Goal: Check status: Check status

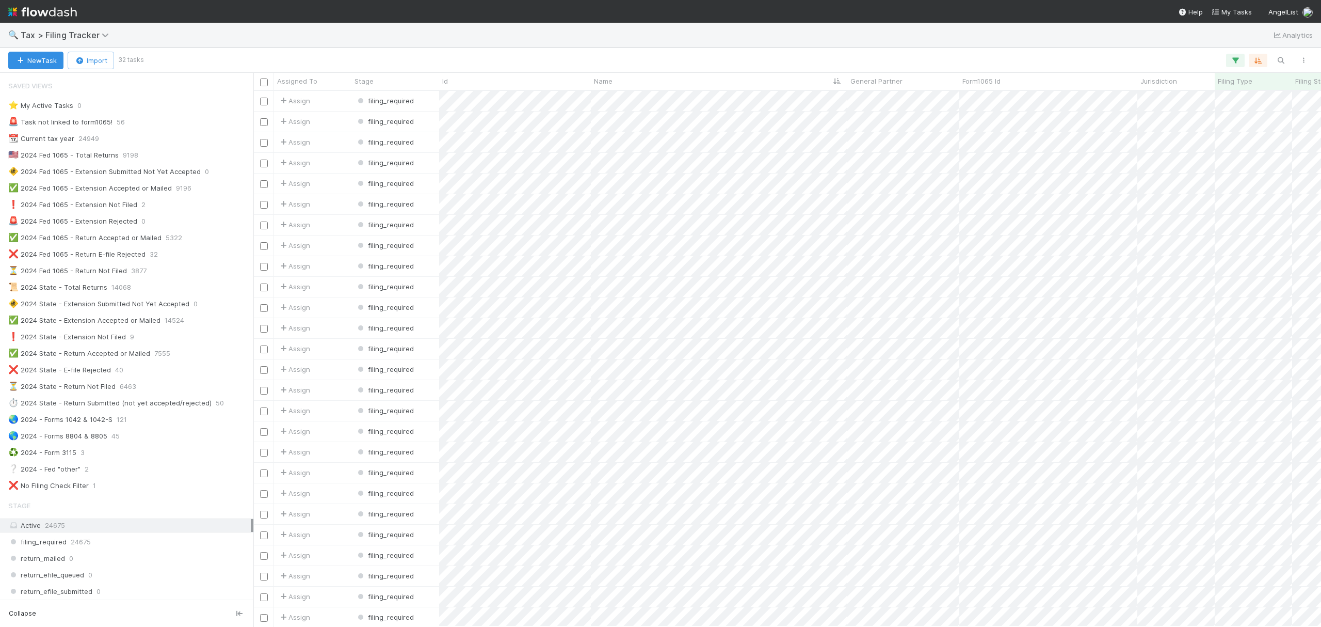
scroll to position [525, 1058]
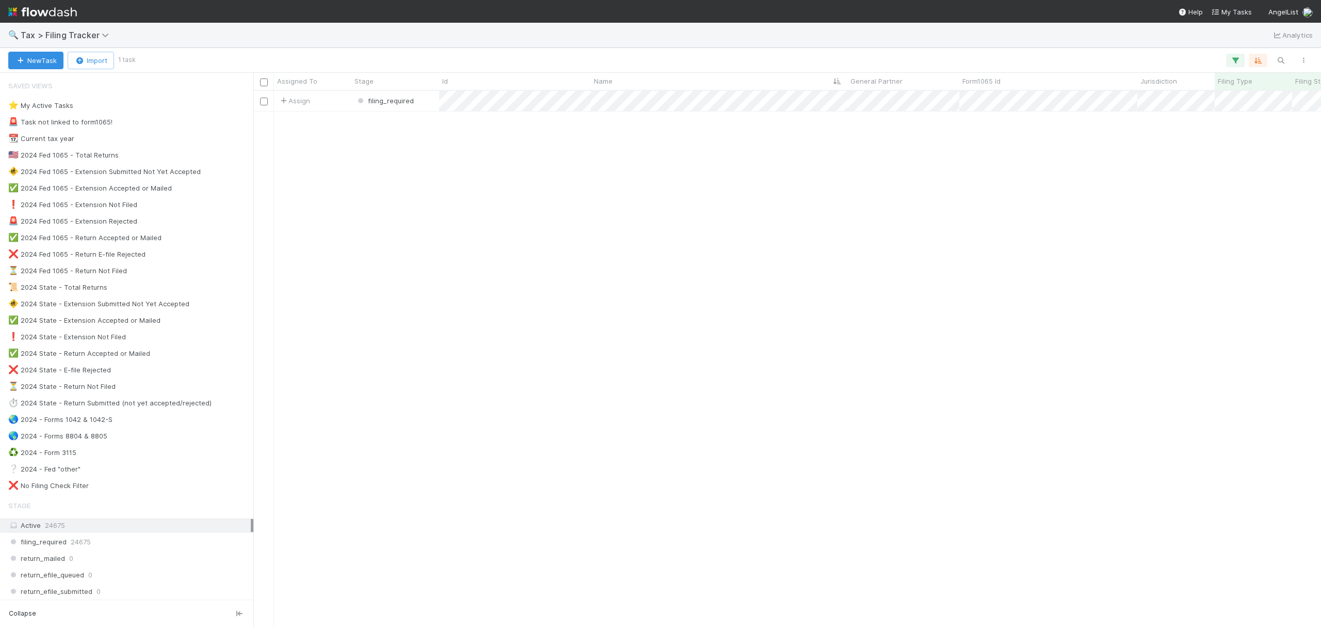
scroll to position [525, 1058]
click at [180, 222] on div "🚨 2024 Fed 1065 - Extension Rejected 0" at bounding box center [129, 221] width 243 height 13
click at [198, 257] on div "❌ 2024 Fed 1065 - Return E-file Rejected 1" at bounding box center [129, 254] width 243 height 13
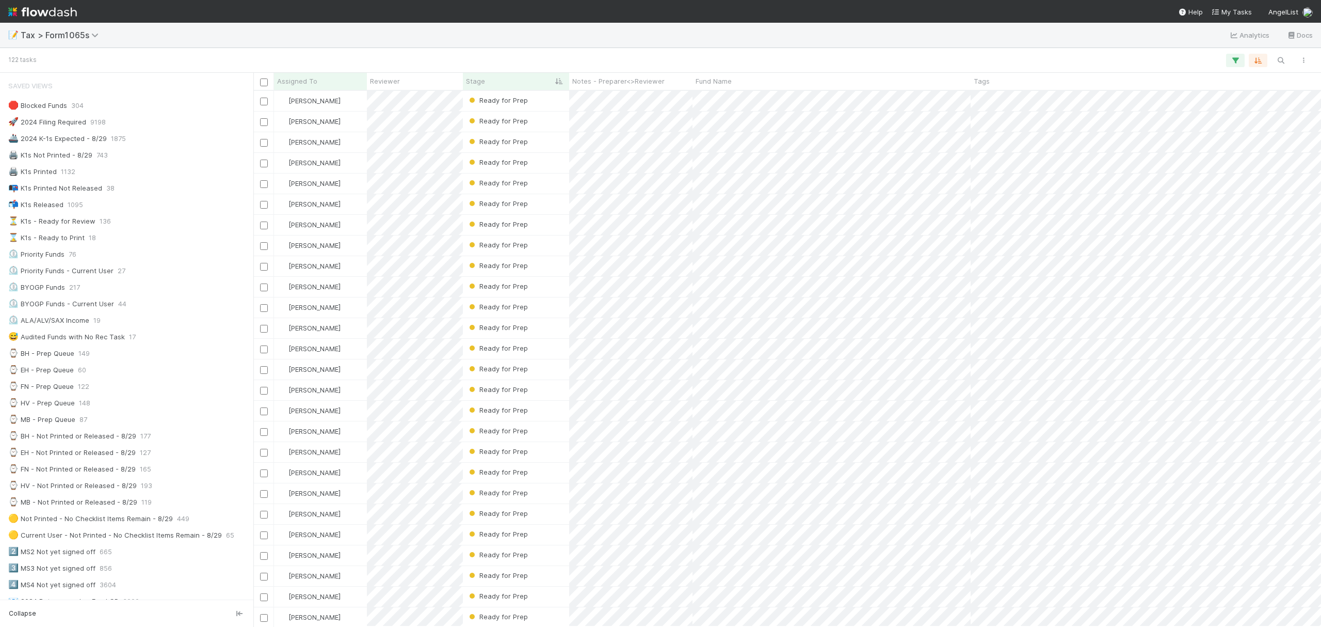
scroll to position [525, 1058]
click at [128, 389] on div "⌚ FN - Prep Queue 122" at bounding box center [129, 386] width 243 height 13
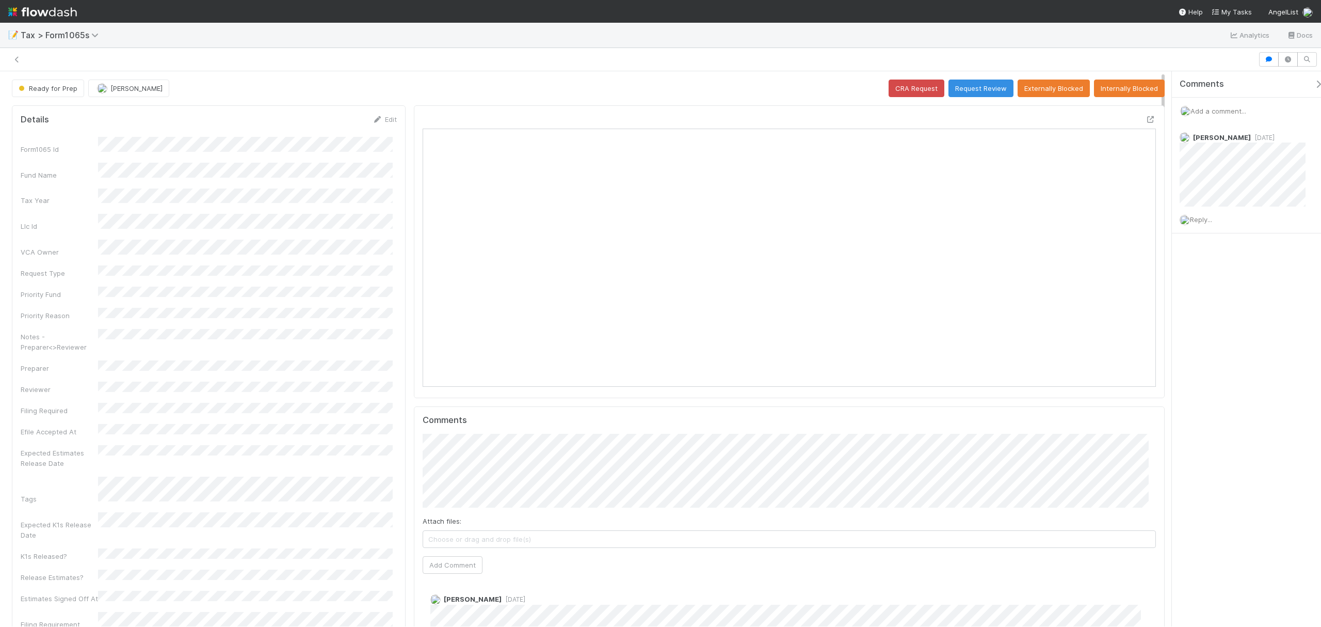
scroll to position [199, 715]
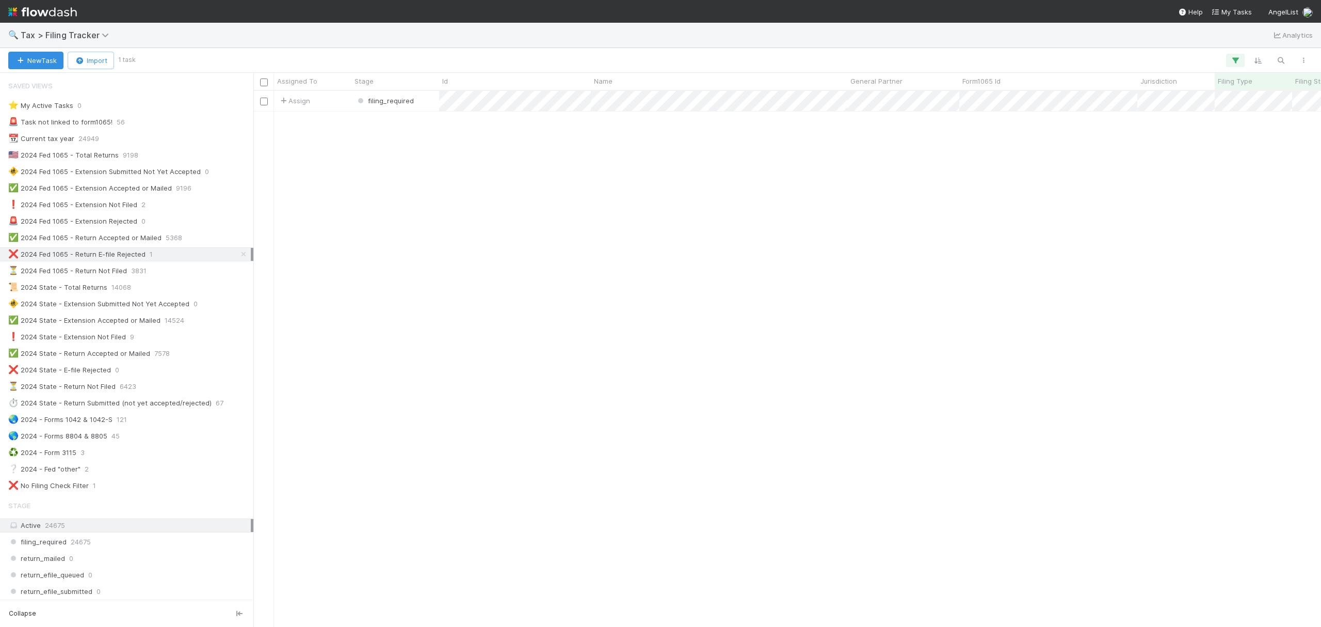
scroll to position [525, 1058]
